Goal: Information Seeking & Learning: Learn about a topic

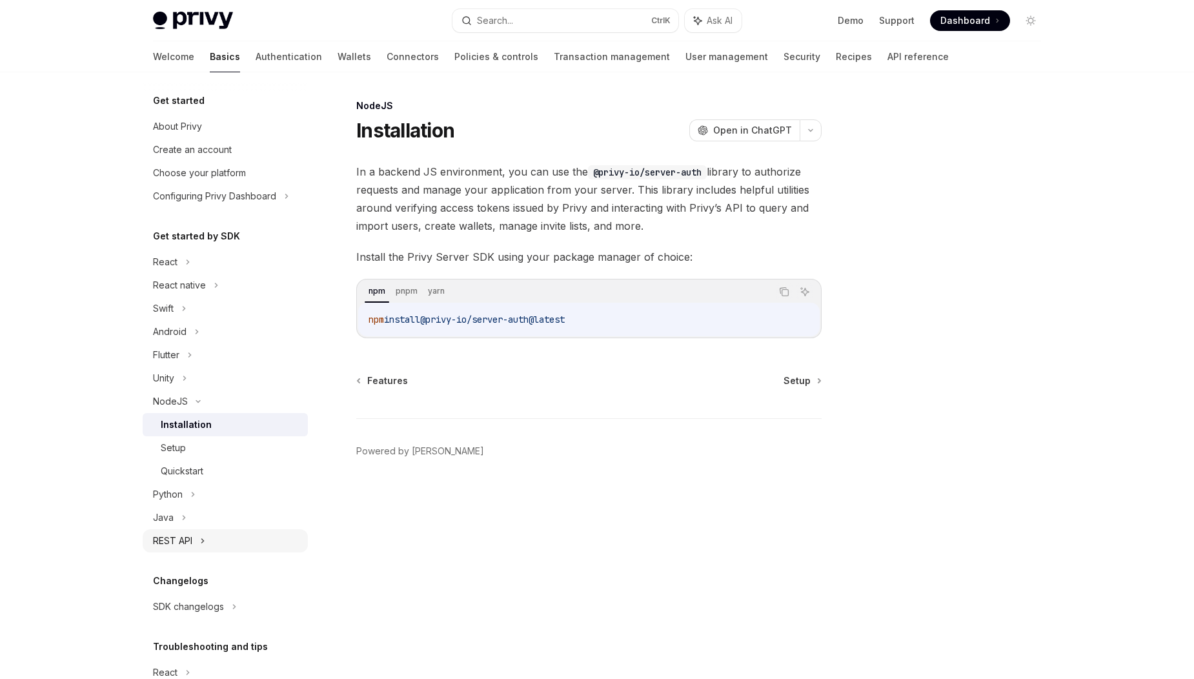
click at [227, 543] on div "REST API" at bounding box center [225, 540] width 165 height 23
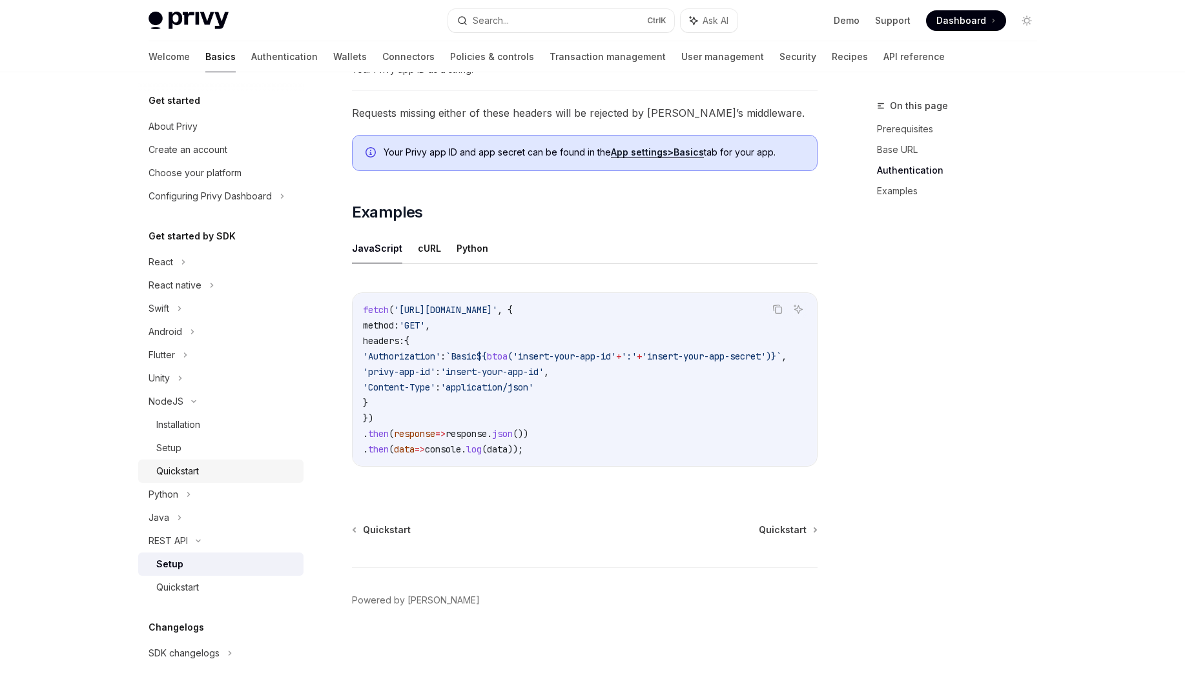
scroll to position [124, 0]
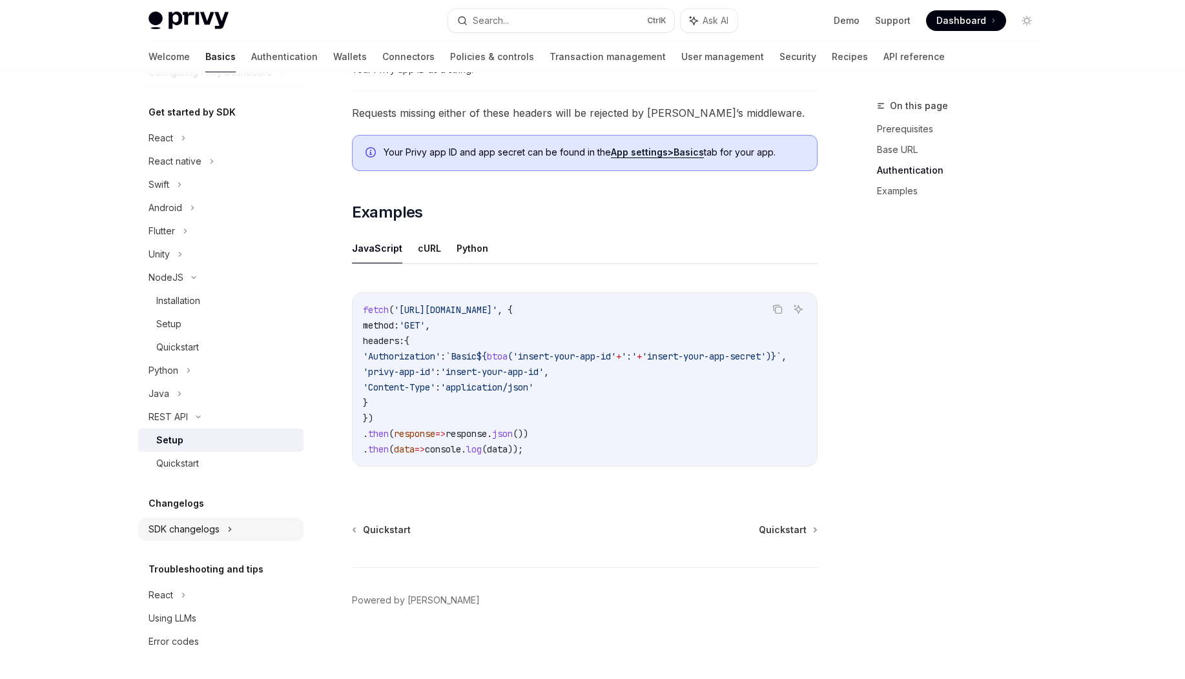
click at [224, 533] on div "SDK changelogs" at bounding box center [220, 529] width 165 height 23
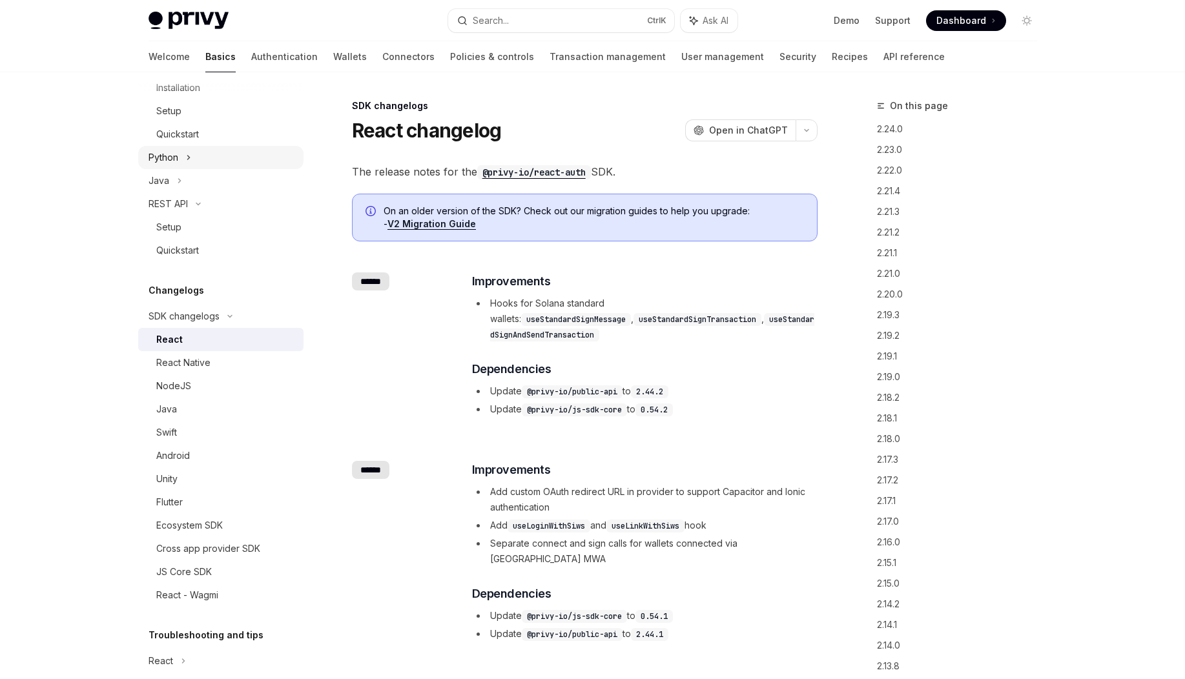
scroll to position [356, 0]
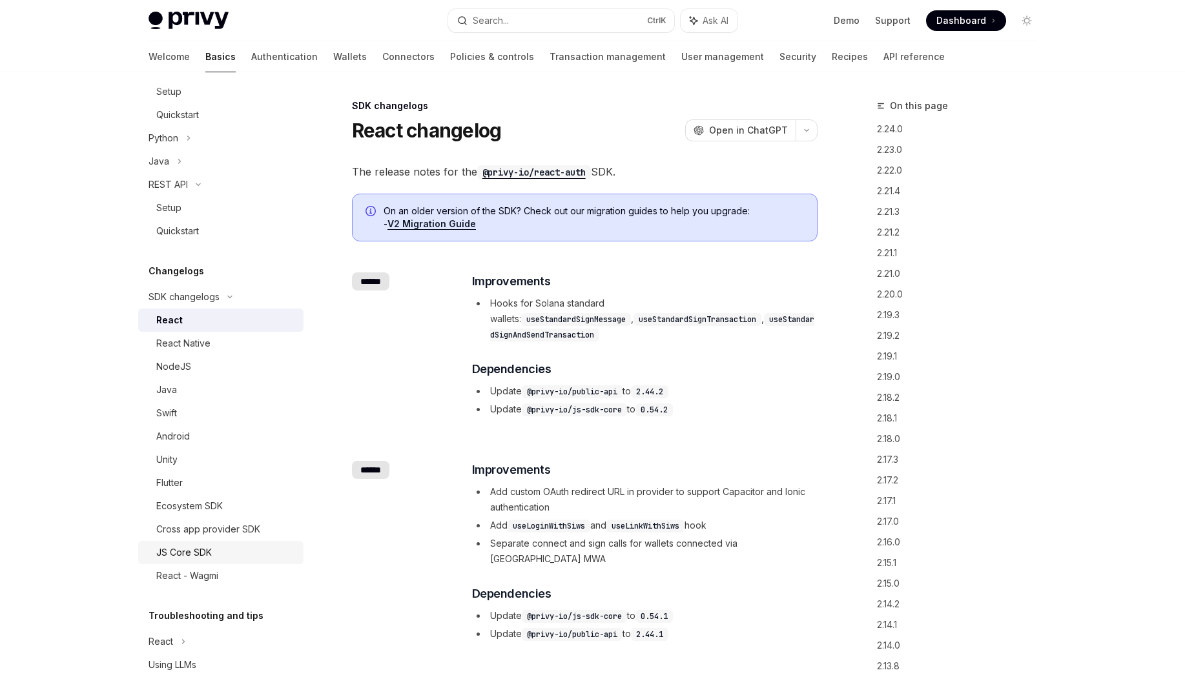
click at [205, 554] on div "JS Core SDK" at bounding box center [184, 552] width 56 height 15
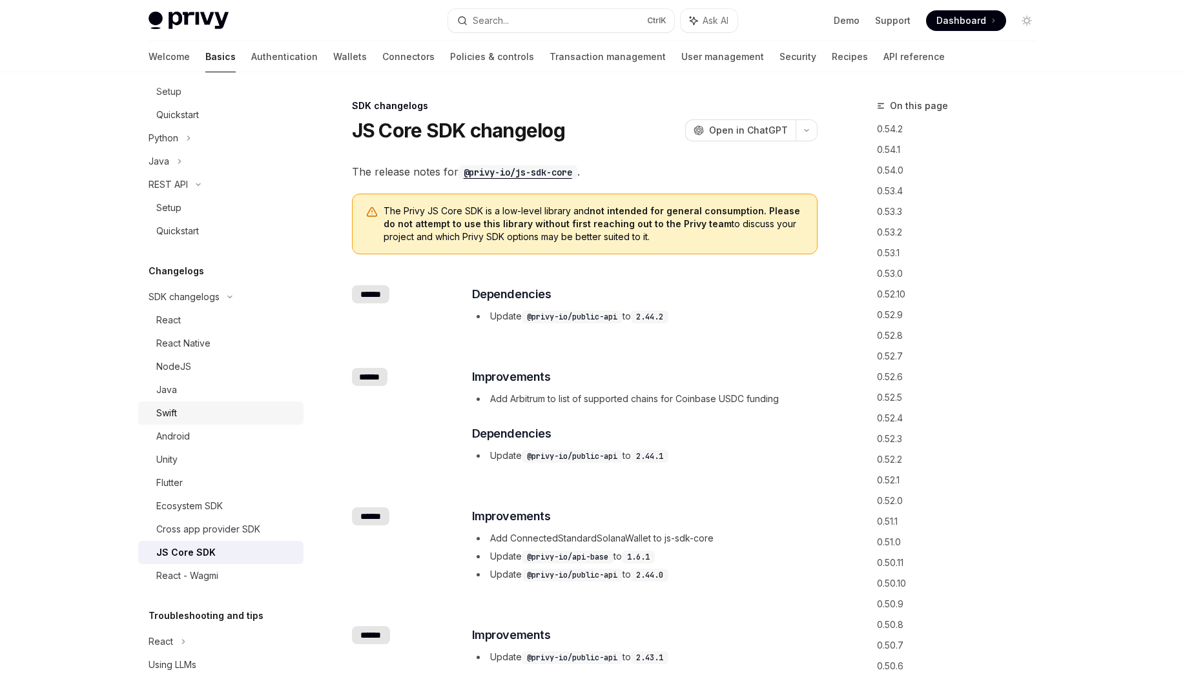
scroll to position [403, 0]
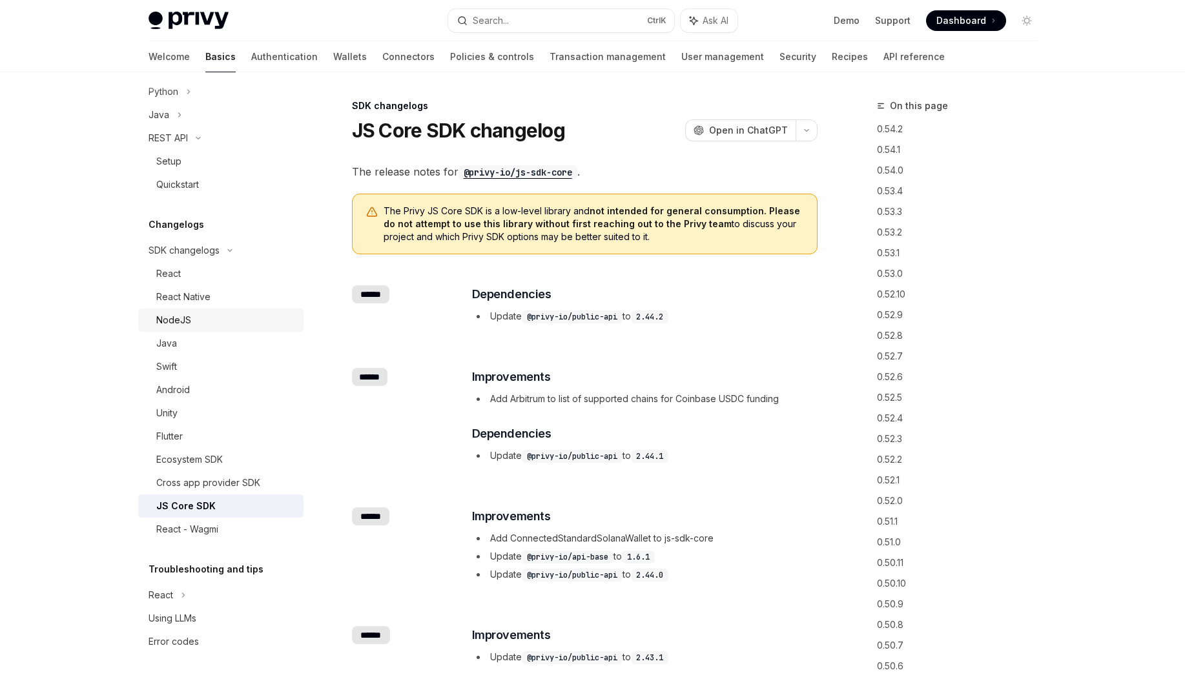
click at [170, 314] on div "NodeJS" at bounding box center [173, 319] width 35 height 15
type textarea "*"
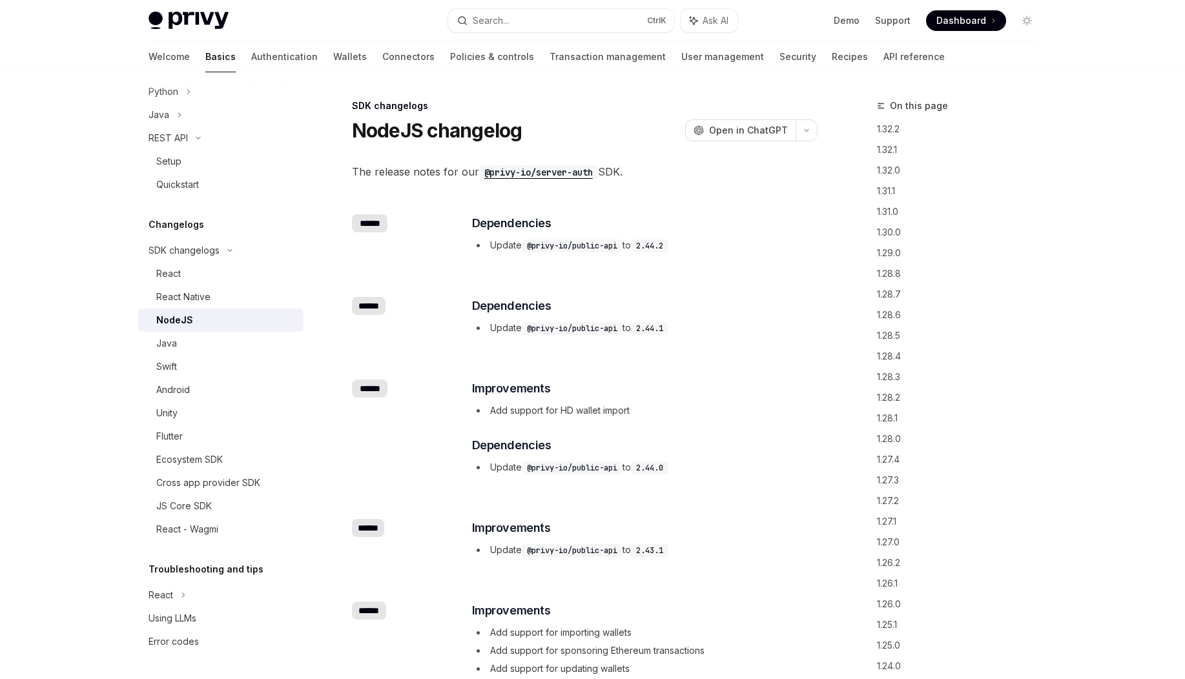
click at [569, 168] on code "@privy-io/server-auth" at bounding box center [538, 172] width 119 height 14
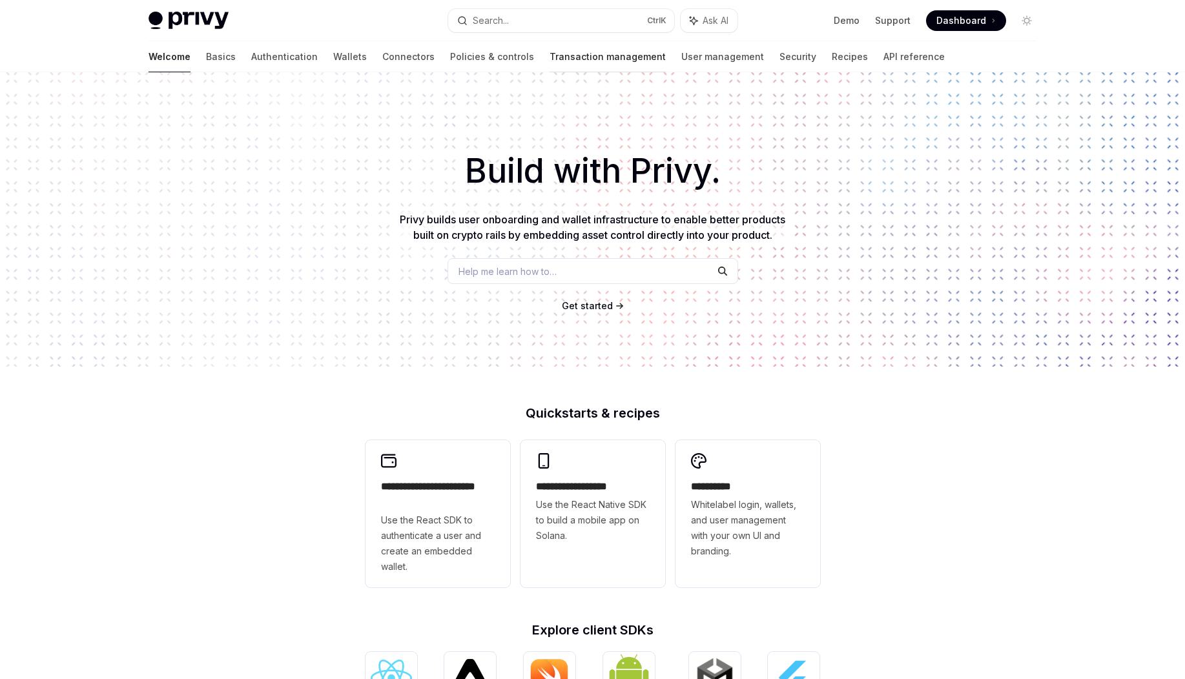
click at [549, 61] on link "Transaction management" at bounding box center [607, 56] width 116 height 31
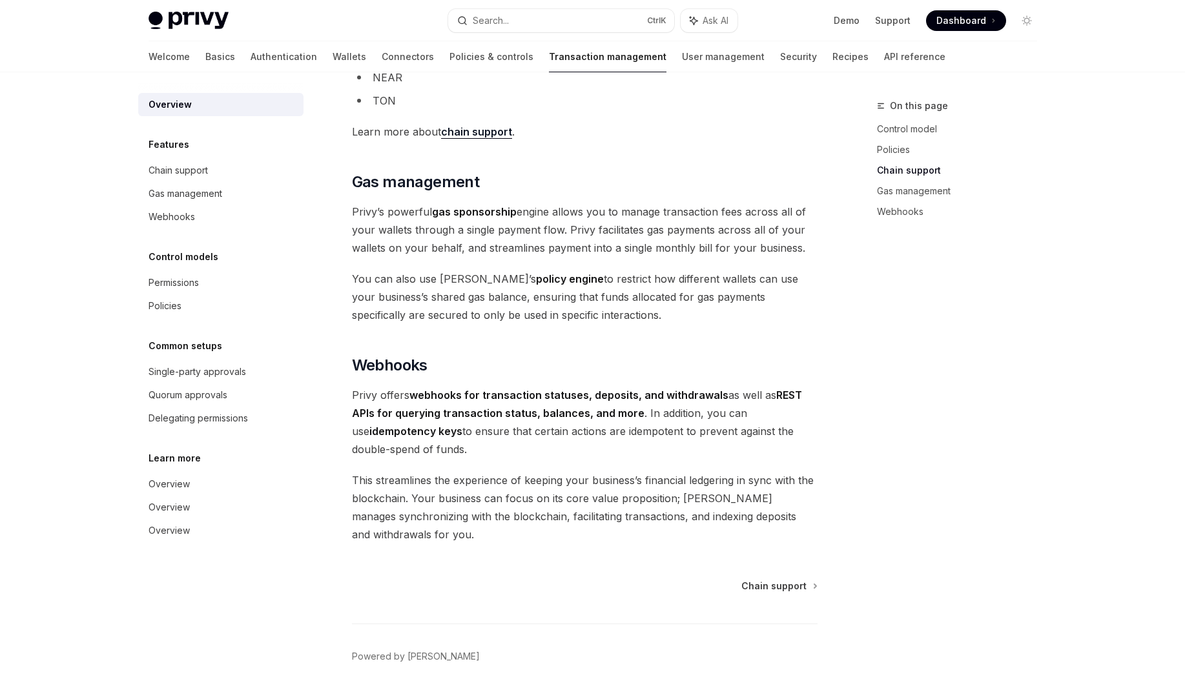
scroll to position [1063, 0]
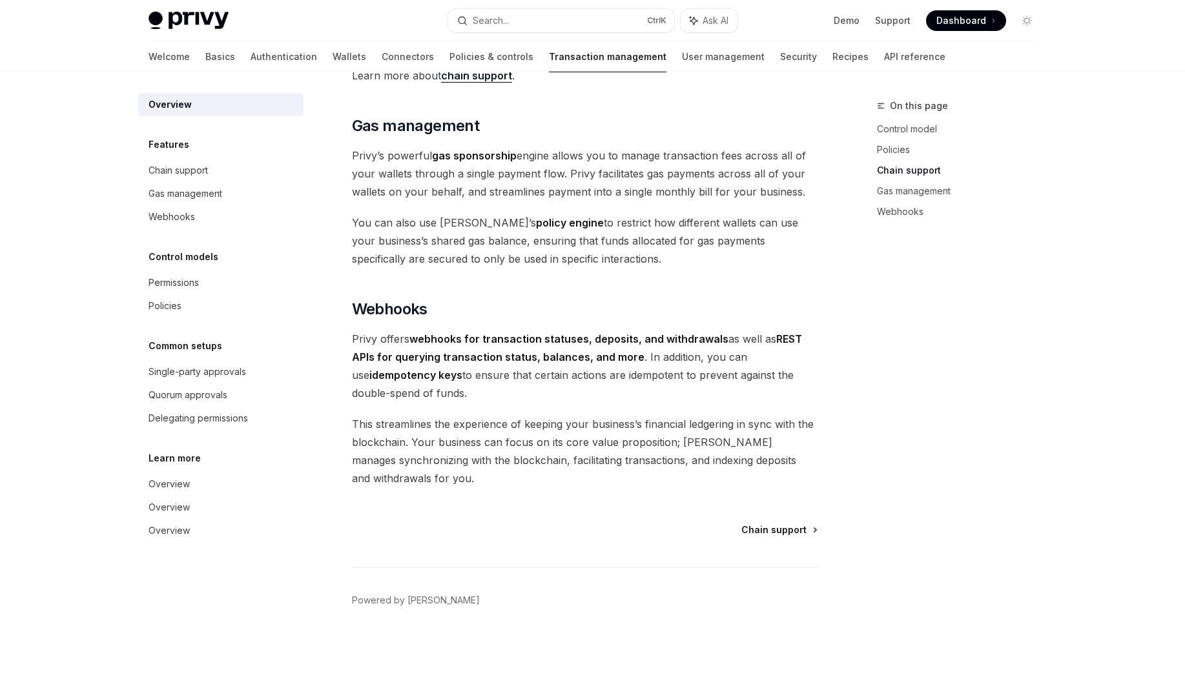
click at [766, 529] on span "Chain support" at bounding box center [773, 530] width 65 height 13
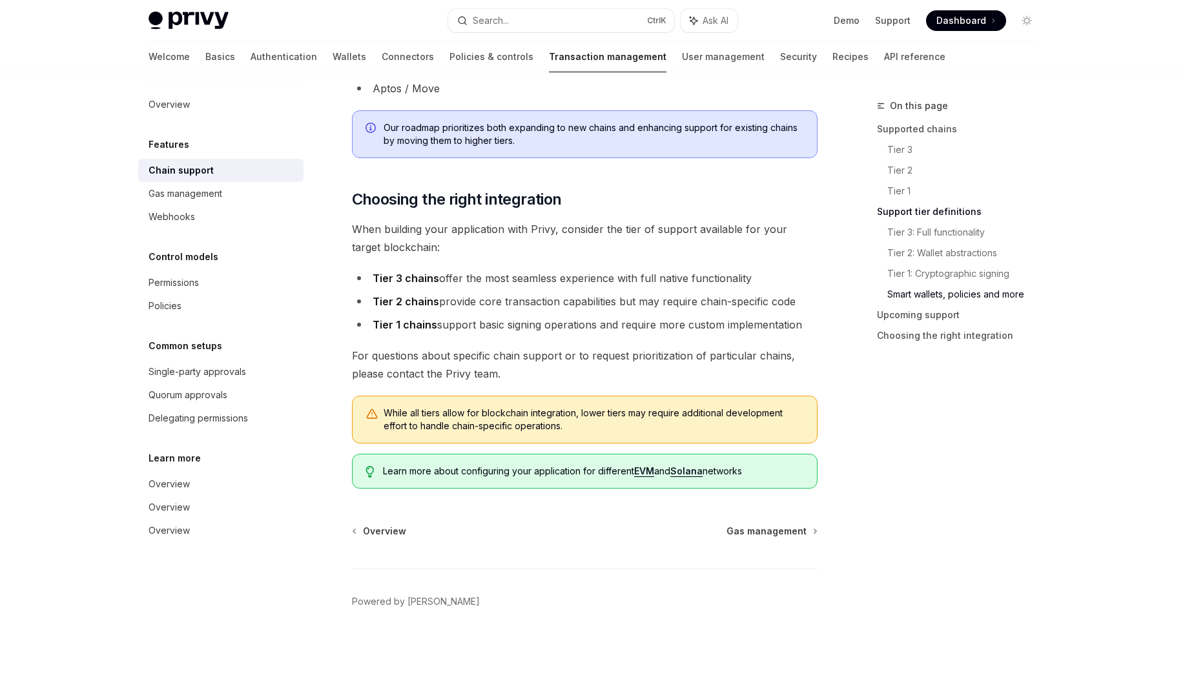
scroll to position [1435, 0]
click at [192, 260] on h5 "Control models" at bounding box center [183, 256] width 70 height 15
click at [183, 280] on div "Permissions" at bounding box center [173, 282] width 50 height 15
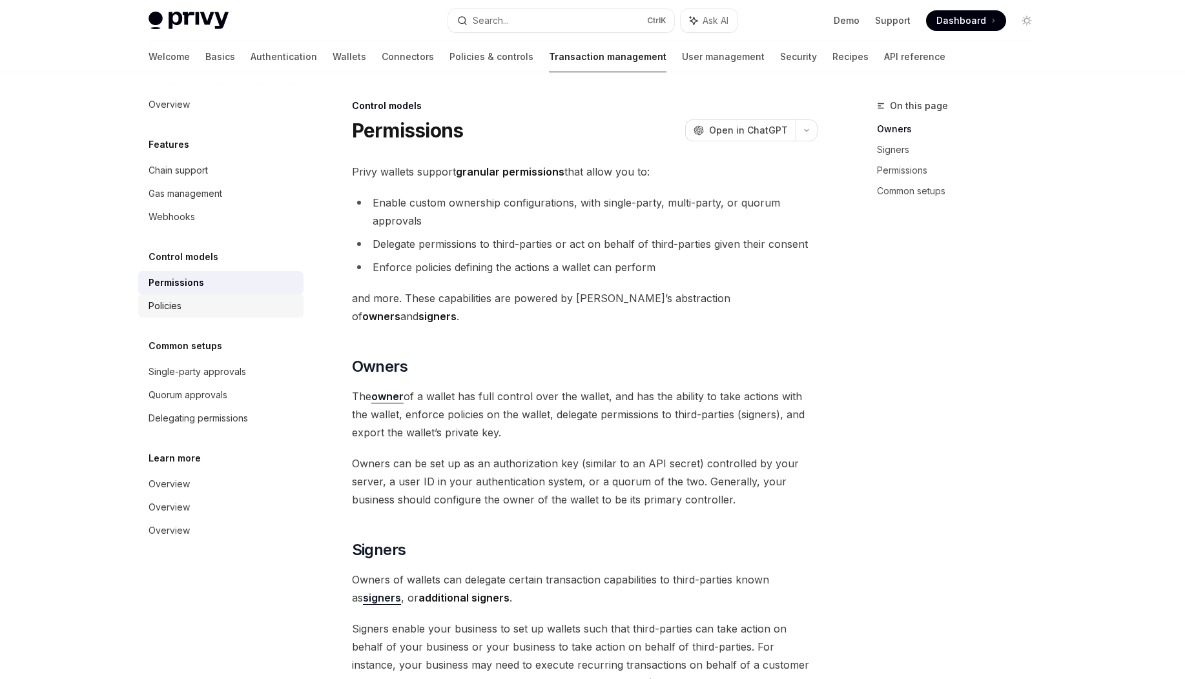
click at [176, 302] on div "Policies" at bounding box center [164, 305] width 33 height 15
type textarea "*"
